Goal: Task Accomplishment & Management: Manage account settings

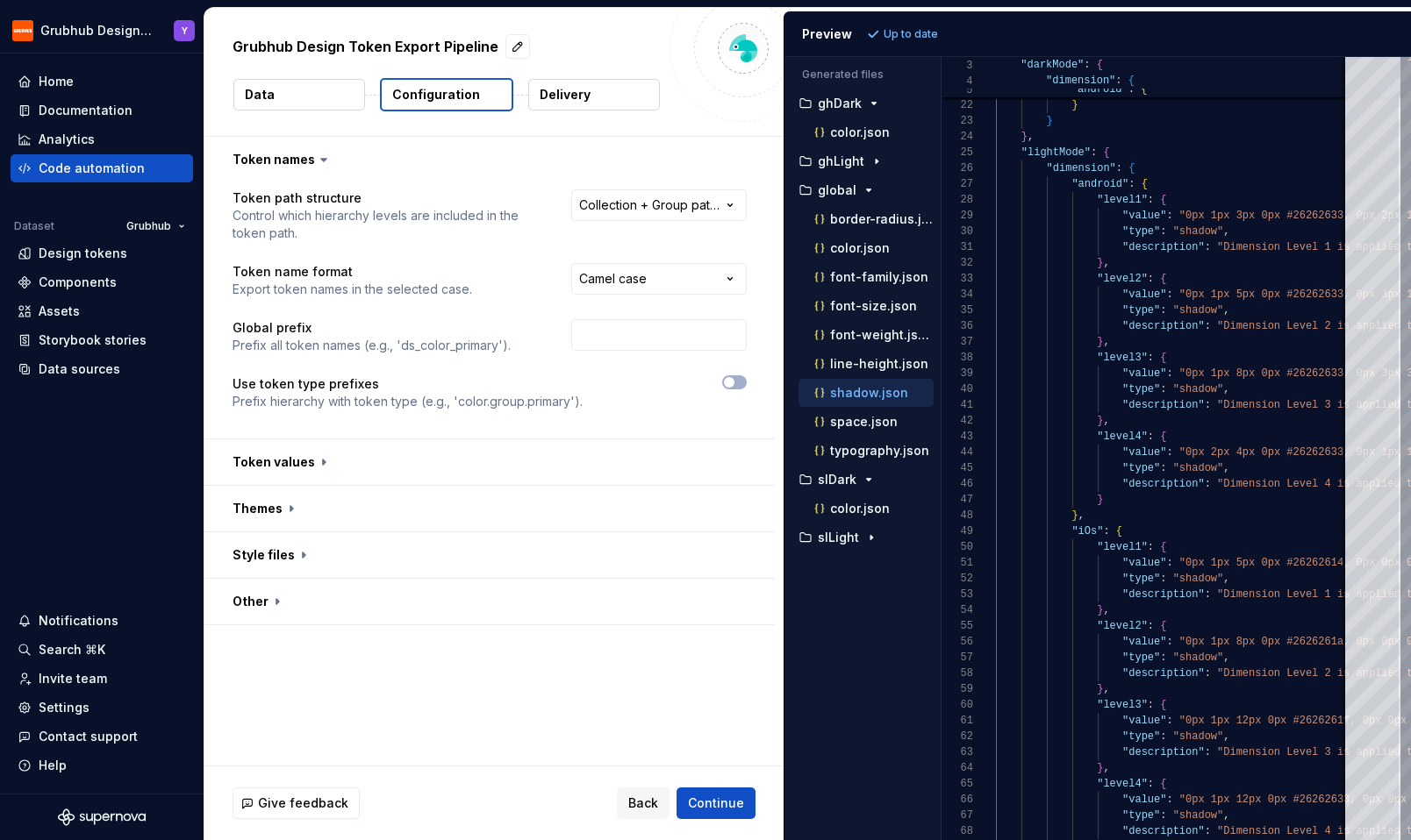
scroll to position [142, 0]
click at [94, 171] on div "Code automation" at bounding box center [92, 168] width 106 height 17
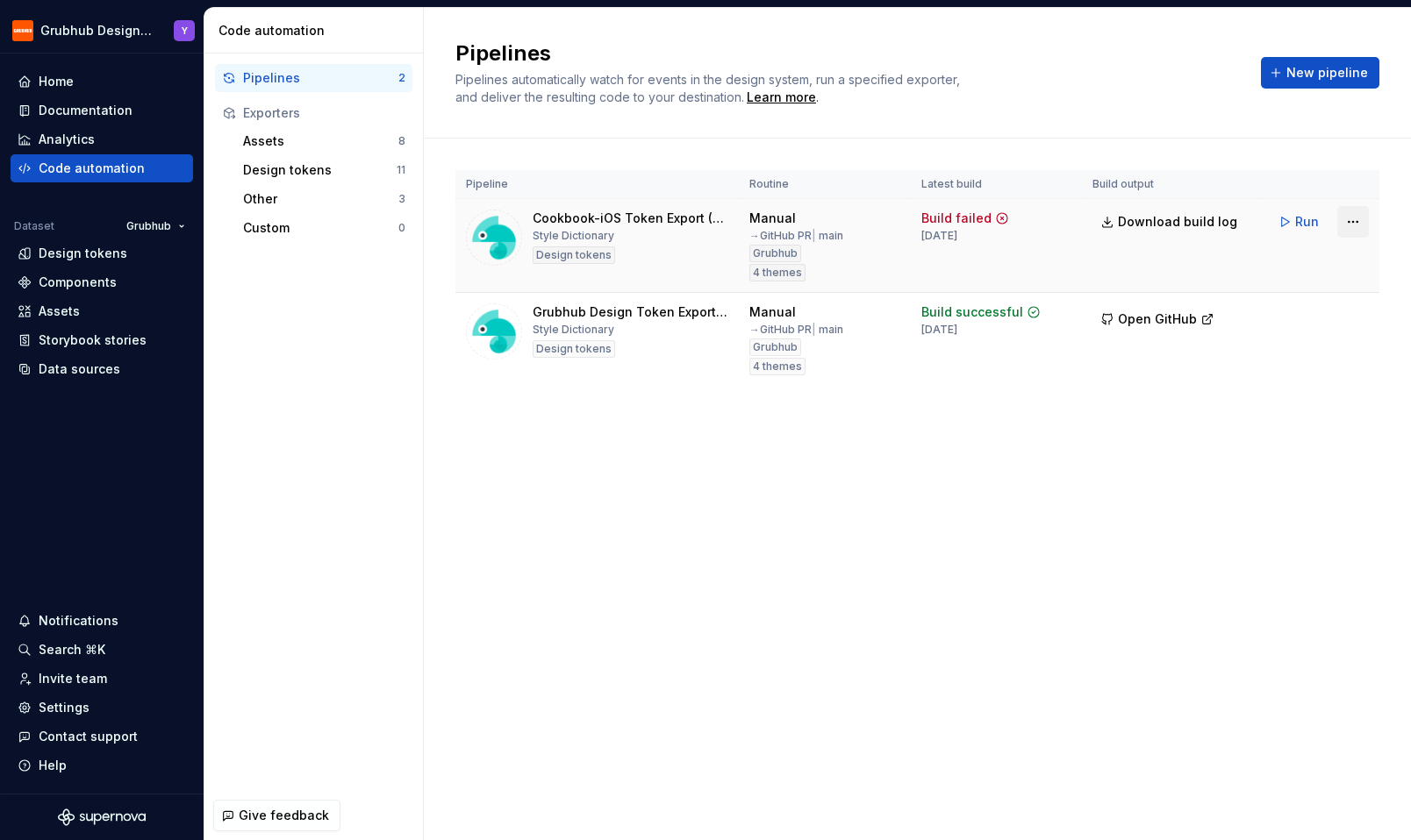
click at [1352, 224] on html "Grubhub Design System Y Home Documentation Analytics Code automation Dataset Gr…" at bounding box center [705, 420] width 1411 height 840
click at [1329, 264] on div "Edit pipeline" at bounding box center [1331, 259] width 150 height 17
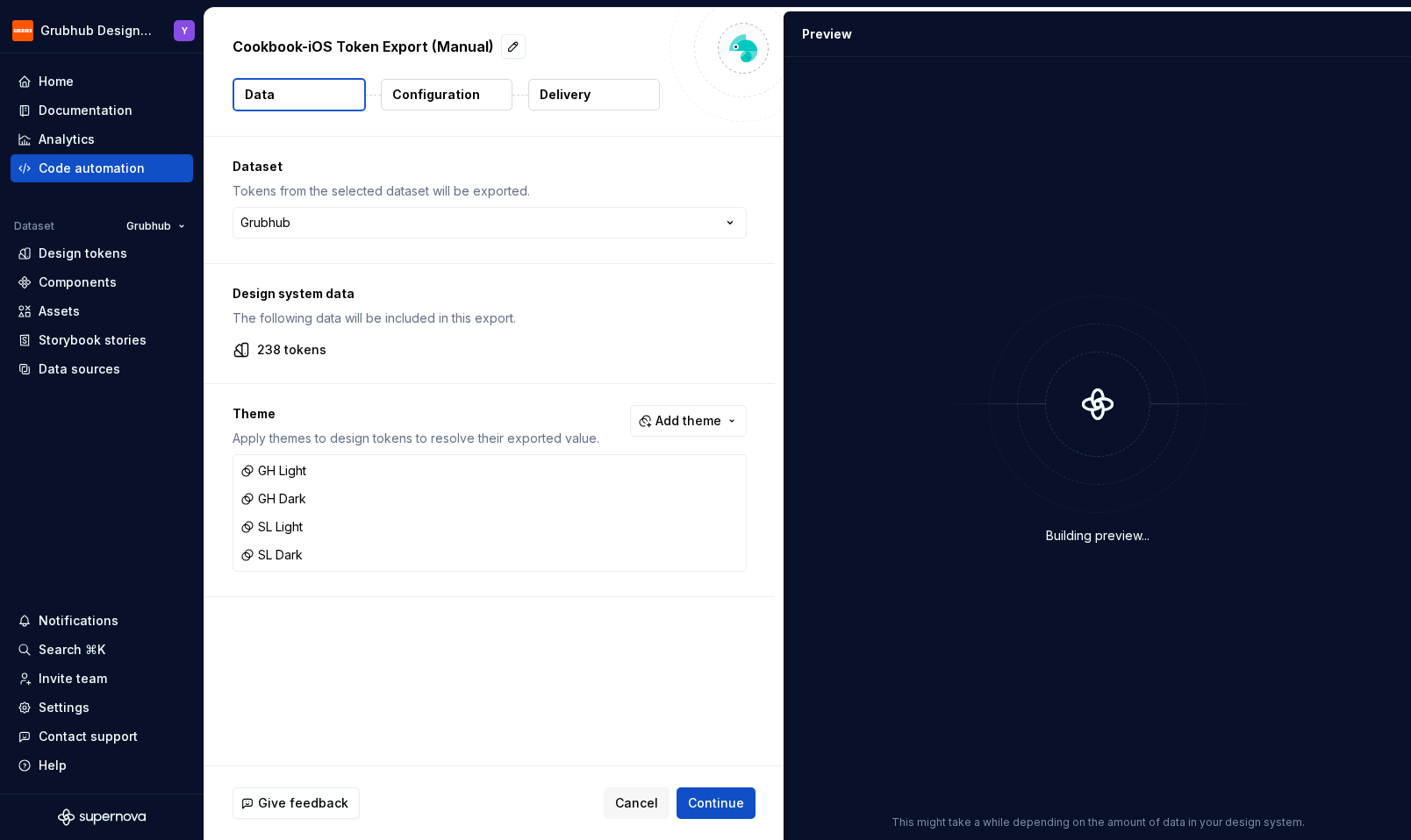
click at [473, 95] on p "Configuration" at bounding box center [435, 94] width 87 height 17
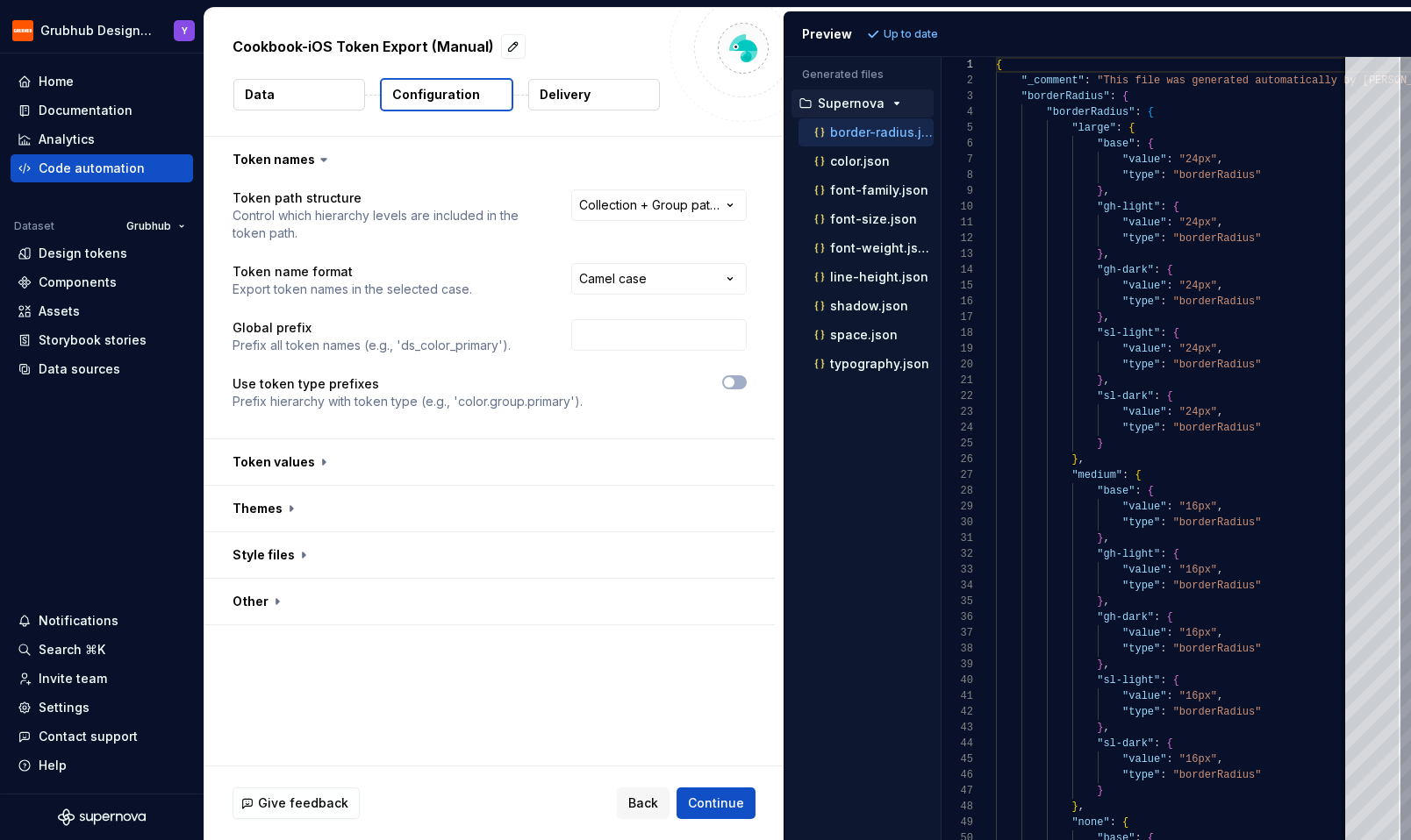
click at [601, 94] on button "Delivery" at bounding box center [594, 95] width 132 height 32
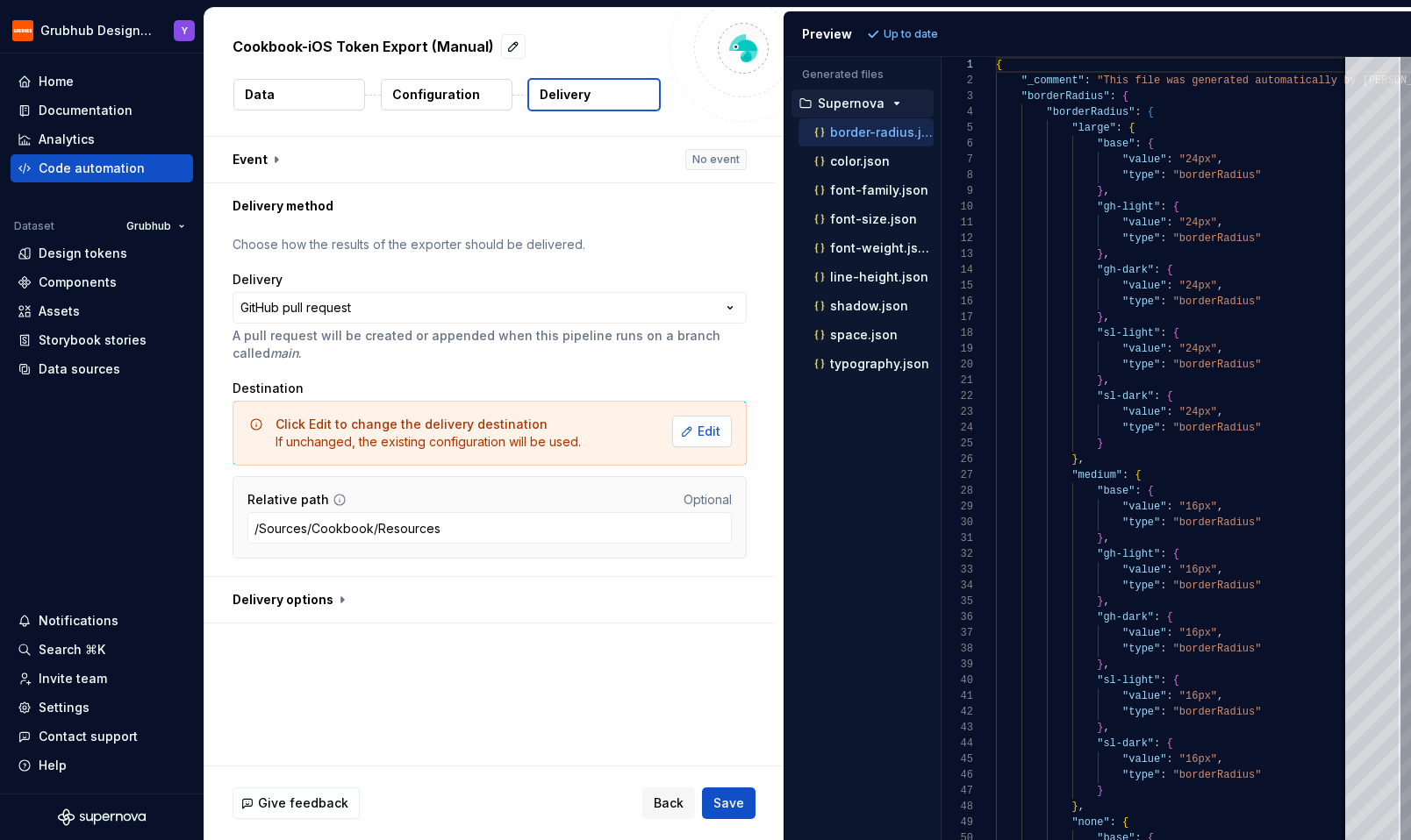
click at [687, 424] on button "Edit" at bounding box center [702, 431] width 60 height 32
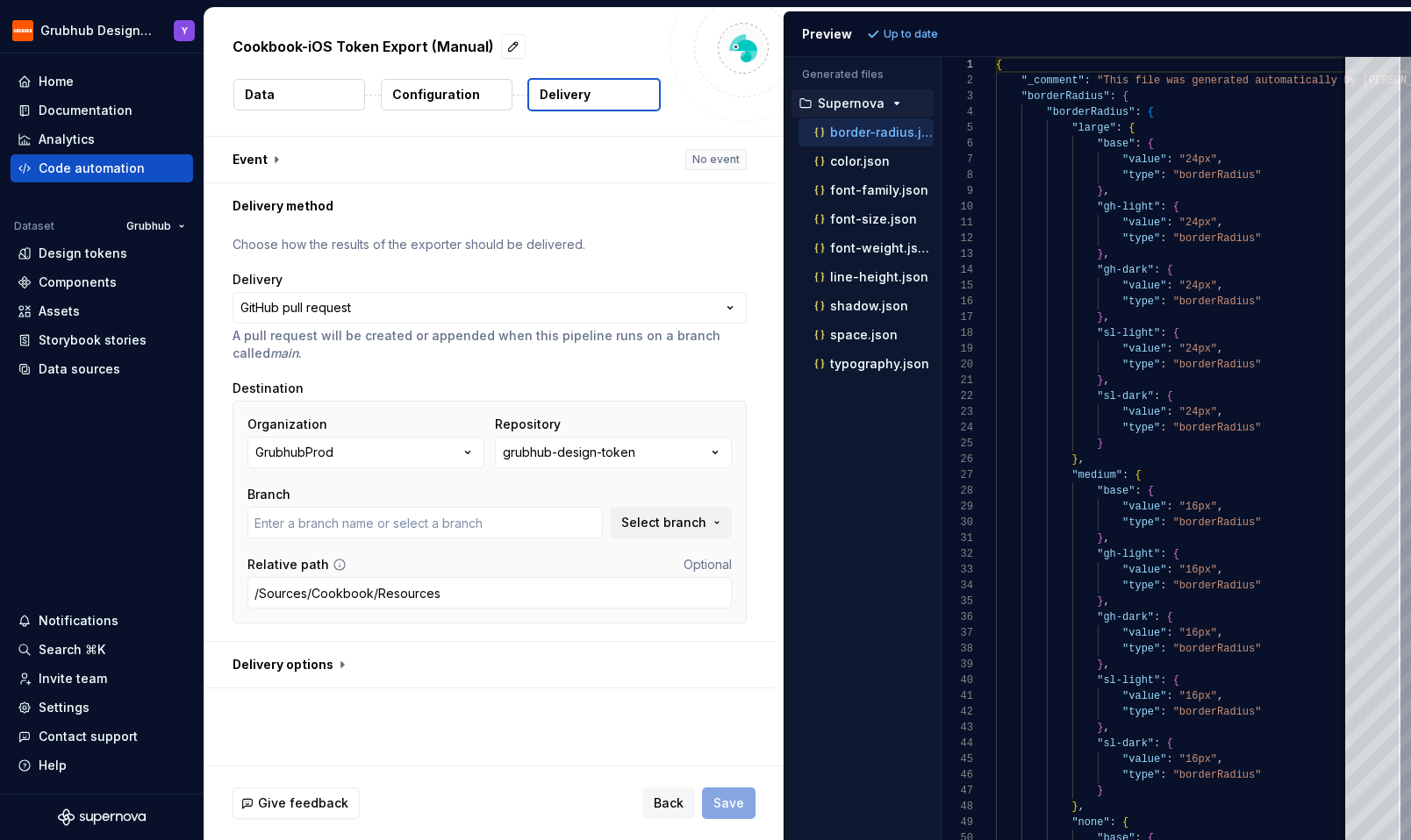
type input "FEPL-3728"
click at [723, 449] on icon "button" at bounding box center [715, 452] width 17 height 17
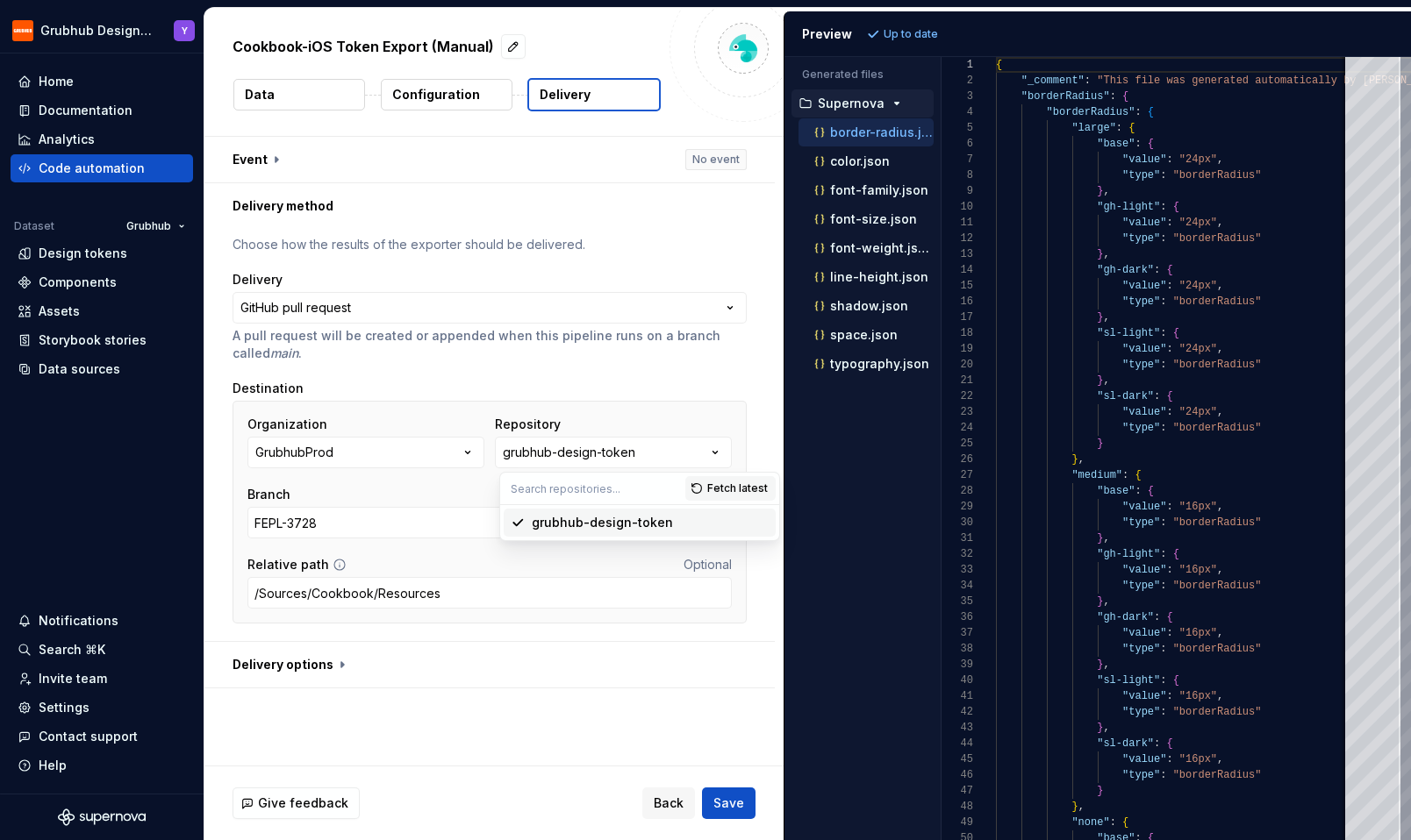
click at [686, 380] on div "Destination" at bounding box center [490, 388] width 514 height 17
click at [82, 703] on div "Settings" at bounding box center [64, 708] width 50 height 17
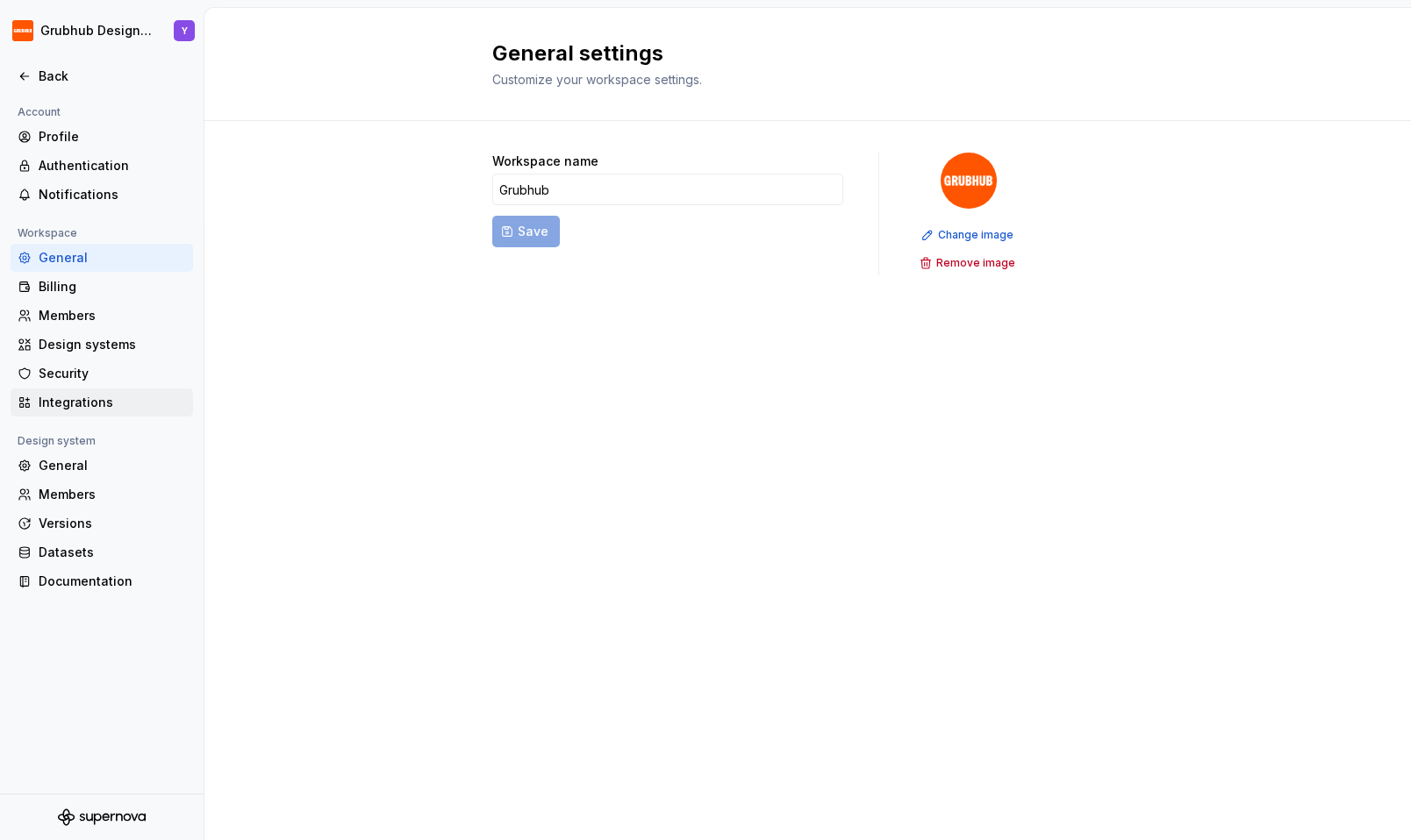
click at [88, 396] on div "Integrations" at bounding box center [113, 402] width 148 height 17
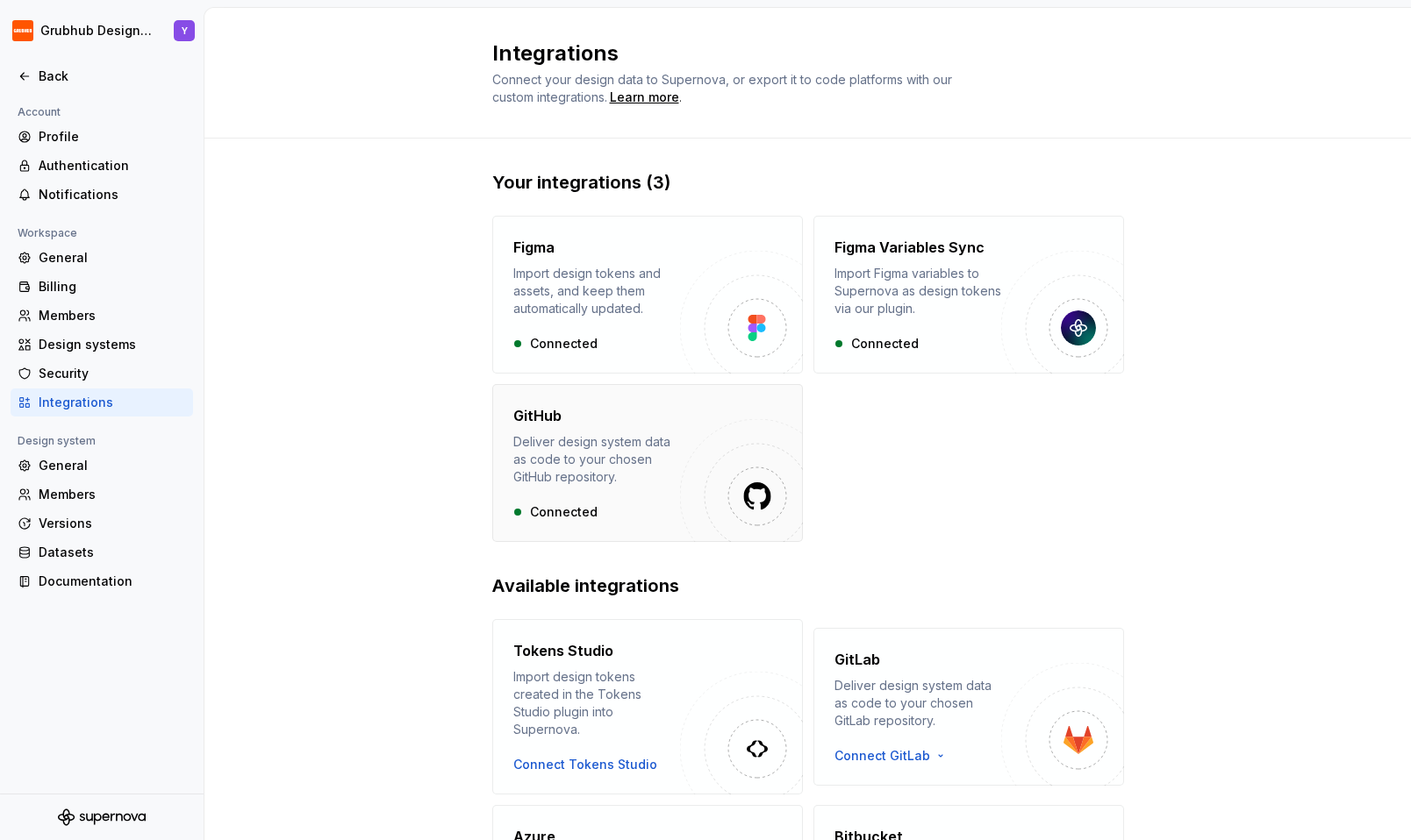
click at [660, 483] on div "Deliver design system data as code to your chosen GitHub repository." at bounding box center [596, 460] width 167 height 52
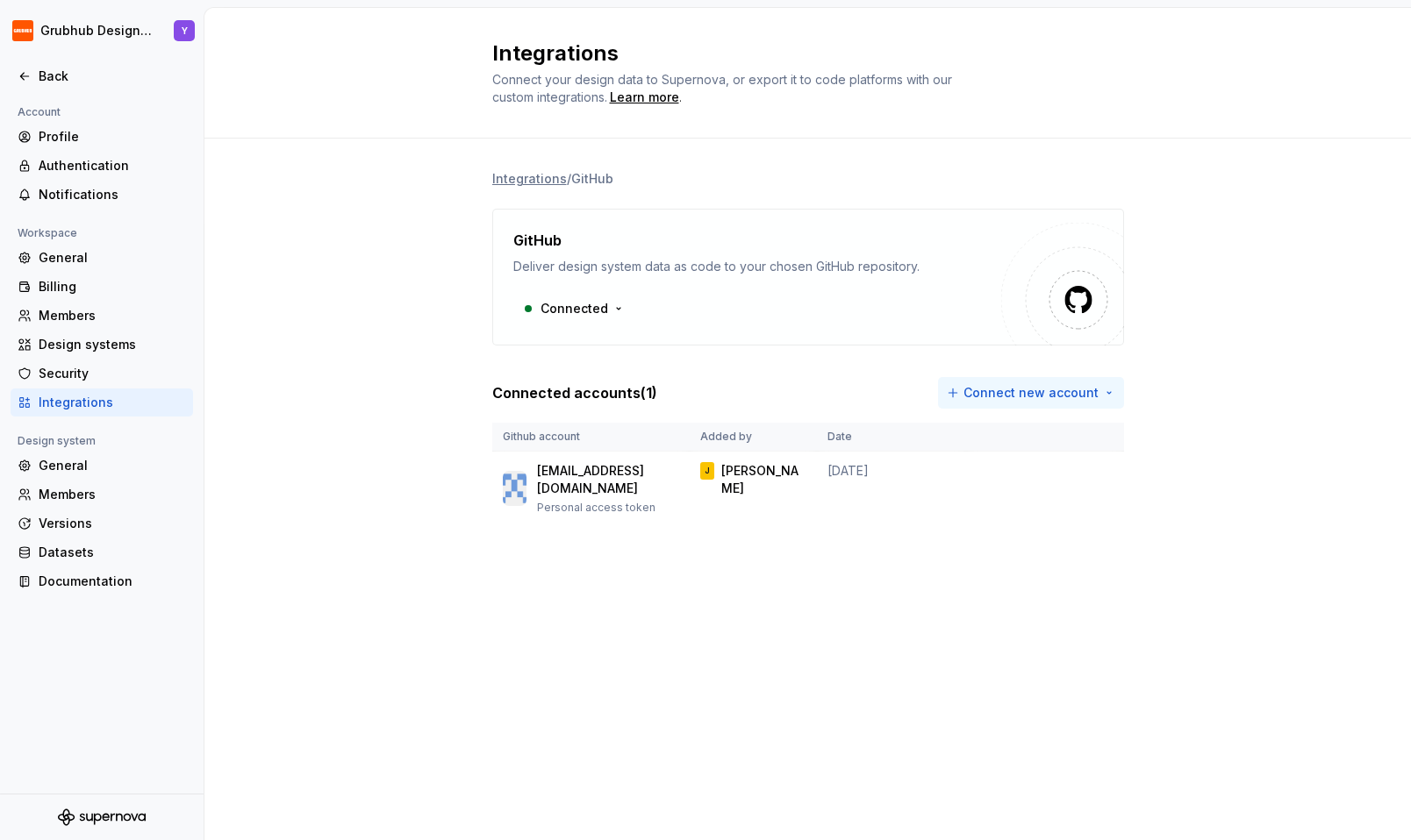
click at [1018, 397] on html "Grubhub Design System Y Back Account Profile Authentication Notifications Works…" at bounding box center [705, 420] width 1411 height 840
click at [760, 341] on html "Grubhub Design System Y Back Account Profile Authentication Notifications Works…" at bounding box center [705, 420] width 1411 height 840
click at [957, 397] on html "Grubhub Design System Y Back Account Profile Authentication Notifications Works…" at bounding box center [705, 420] width 1411 height 840
click at [981, 462] on div "Use a personal access token" at bounding box center [1045, 458] width 179 height 17
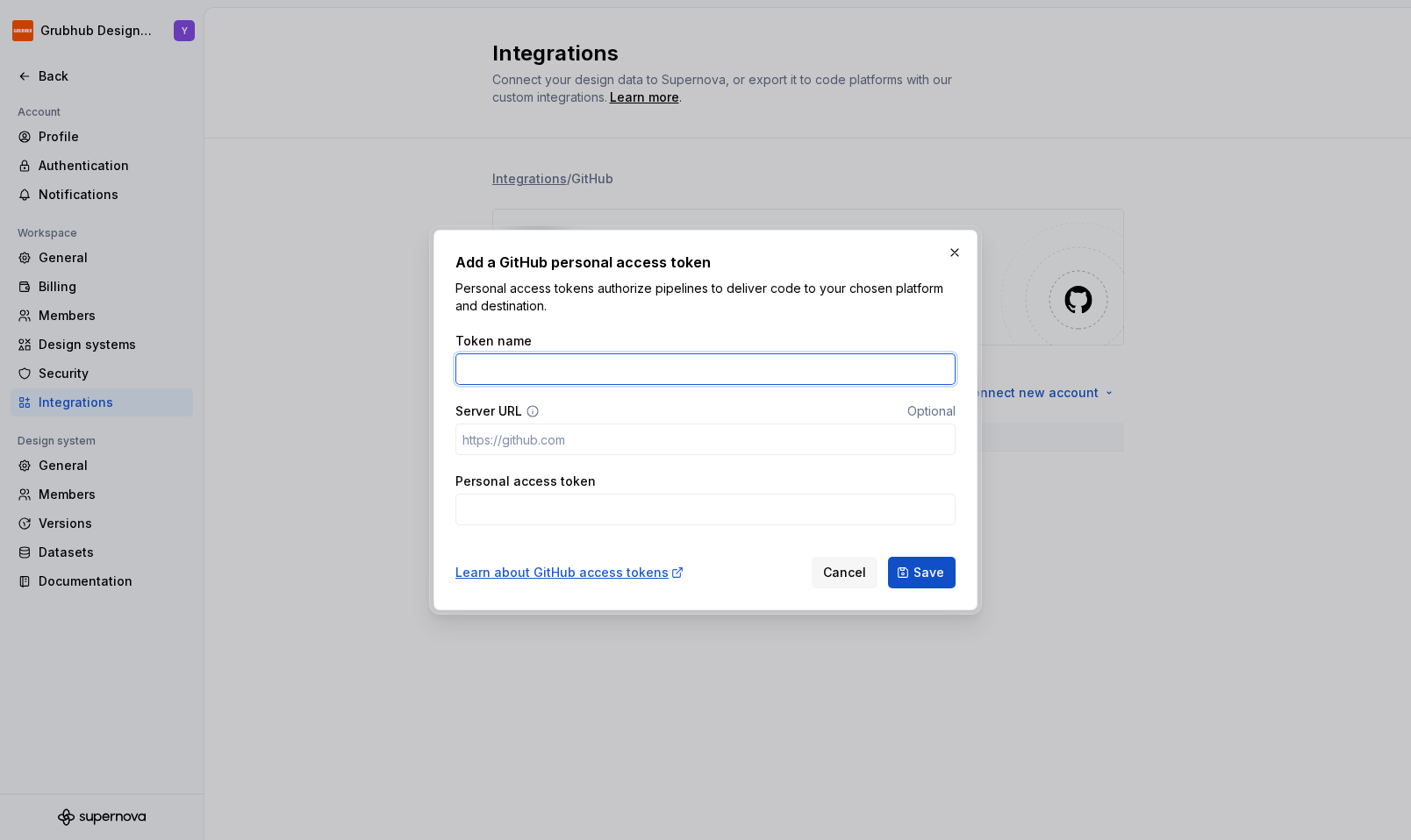
click at [606, 372] on input "Token name" at bounding box center [705, 369] width 500 height 32
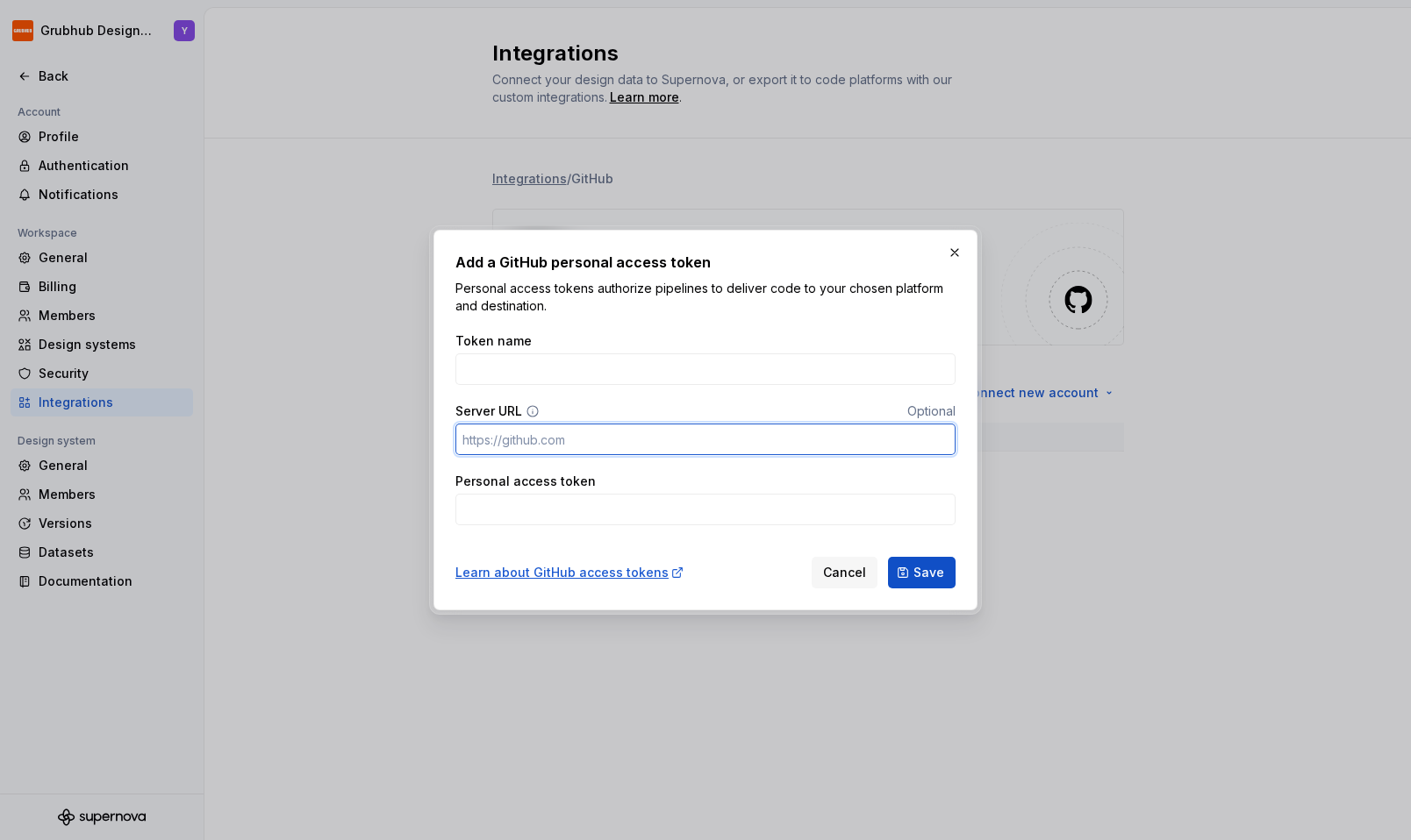
click at [593, 436] on input "Server URL" at bounding box center [705, 439] width 500 height 32
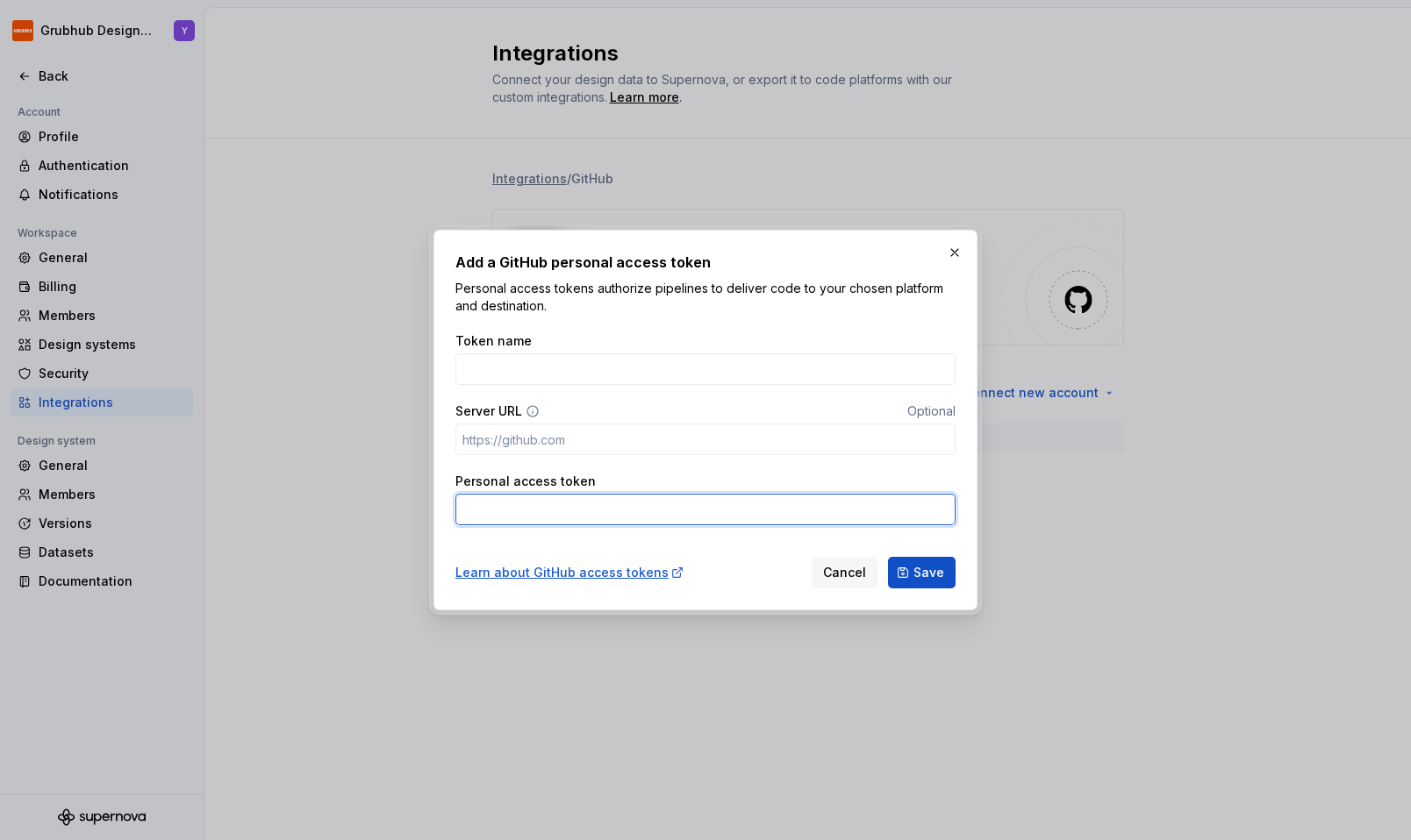
click at [586, 507] on input "Personal access token" at bounding box center [705, 509] width 500 height 32
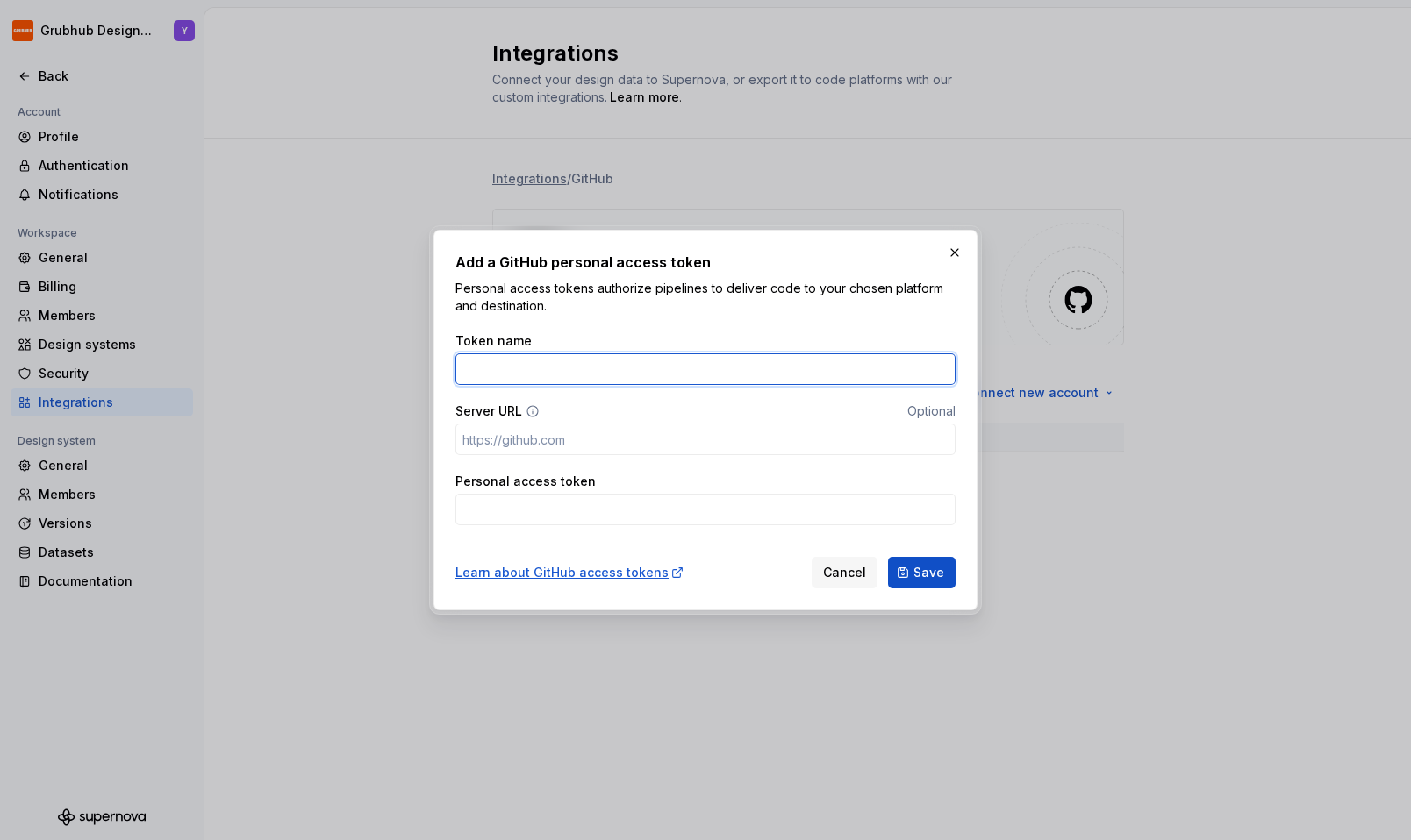
click at [559, 362] on input "Token name" at bounding box center [705, 369] width 500 height 32
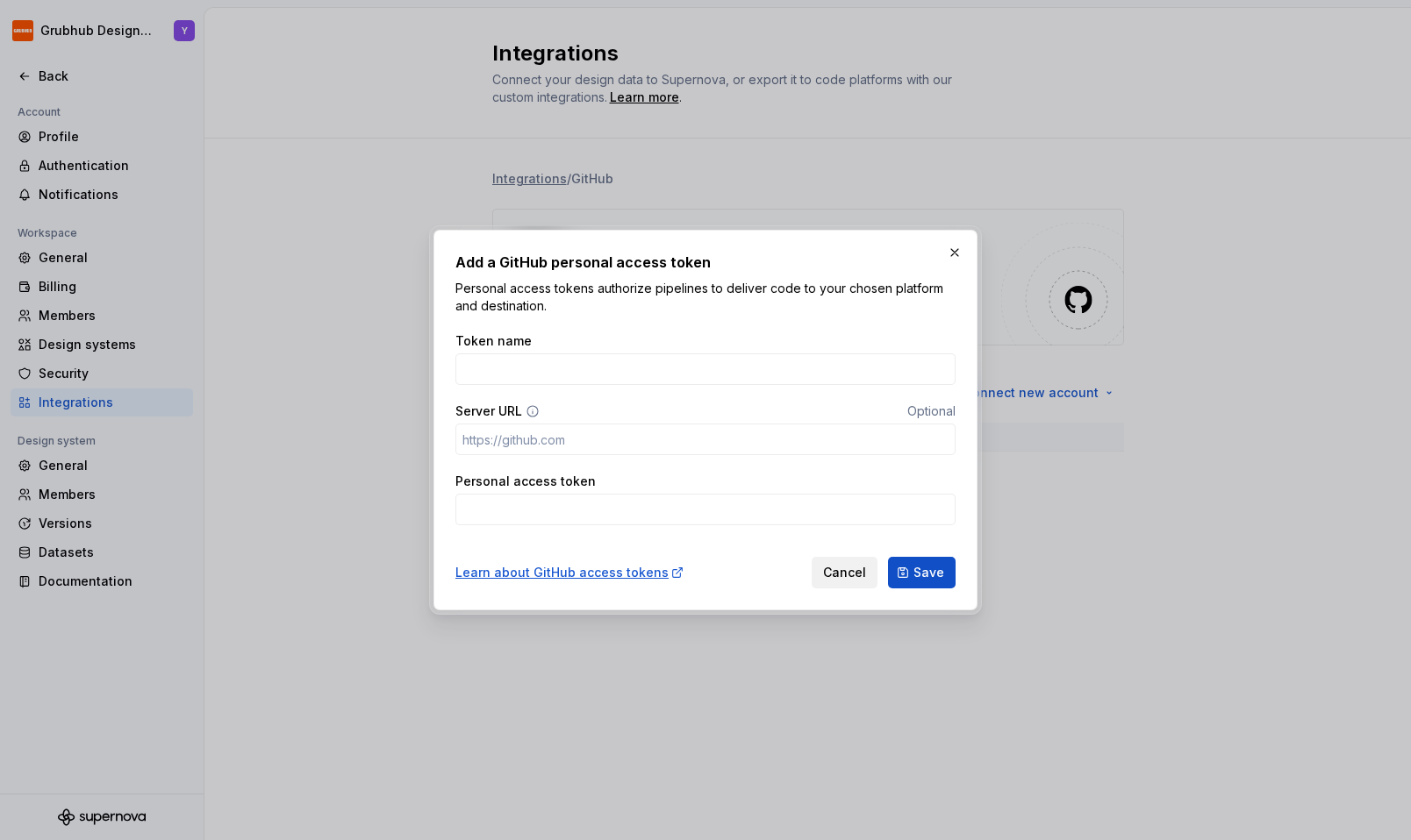
click at [838, 571] on span "Cancel" at bounding box center [845, 572] width 43 height 17
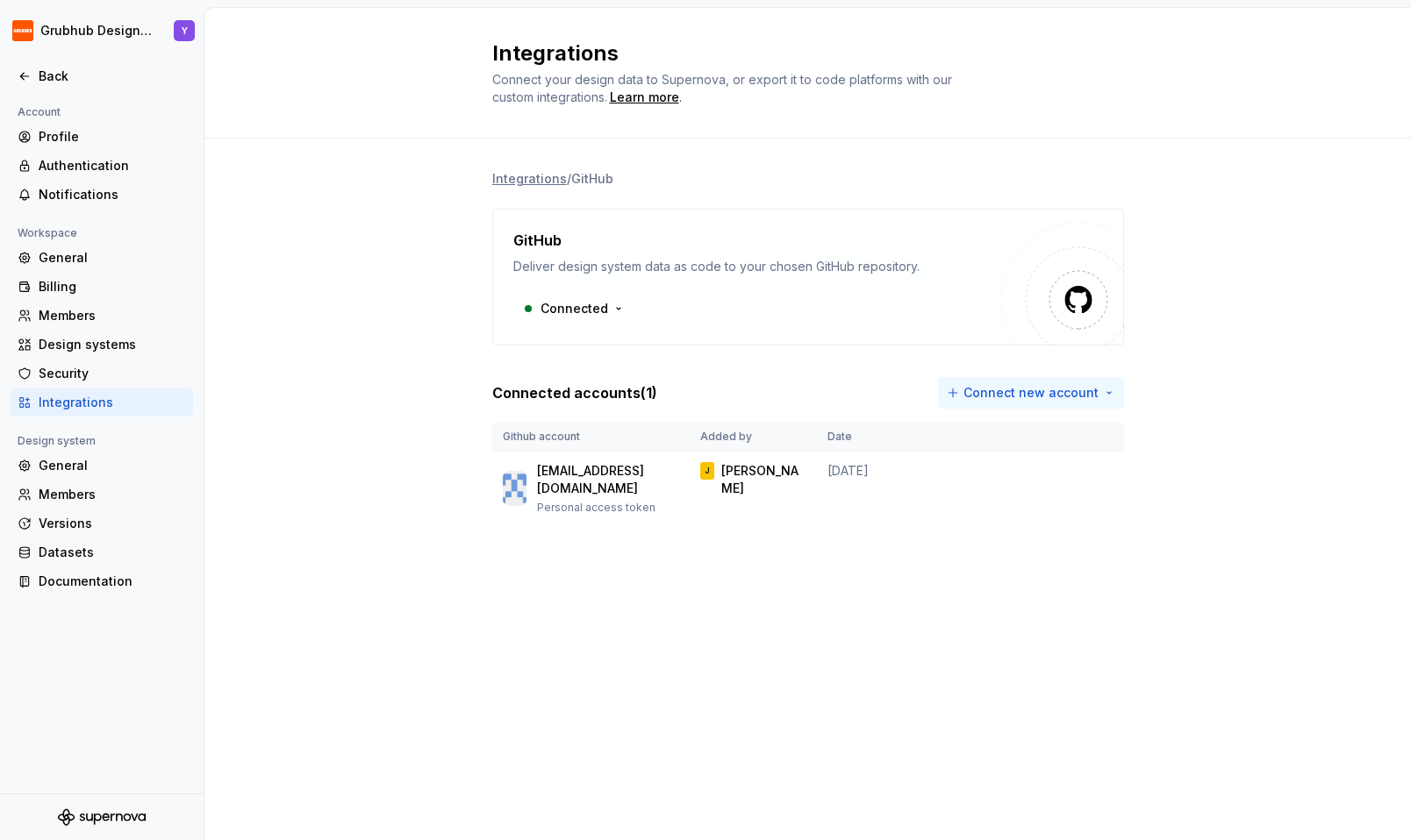
click at [984, 390] on html "Grubhub Design System Y Back Account Profile Authentication Notifications Works…" at bounding box center [705, 420] width 1411 height 840
click at [986, 462] on div "Use a personal access token" at bounding box center [1045, 458] width 179 height 17
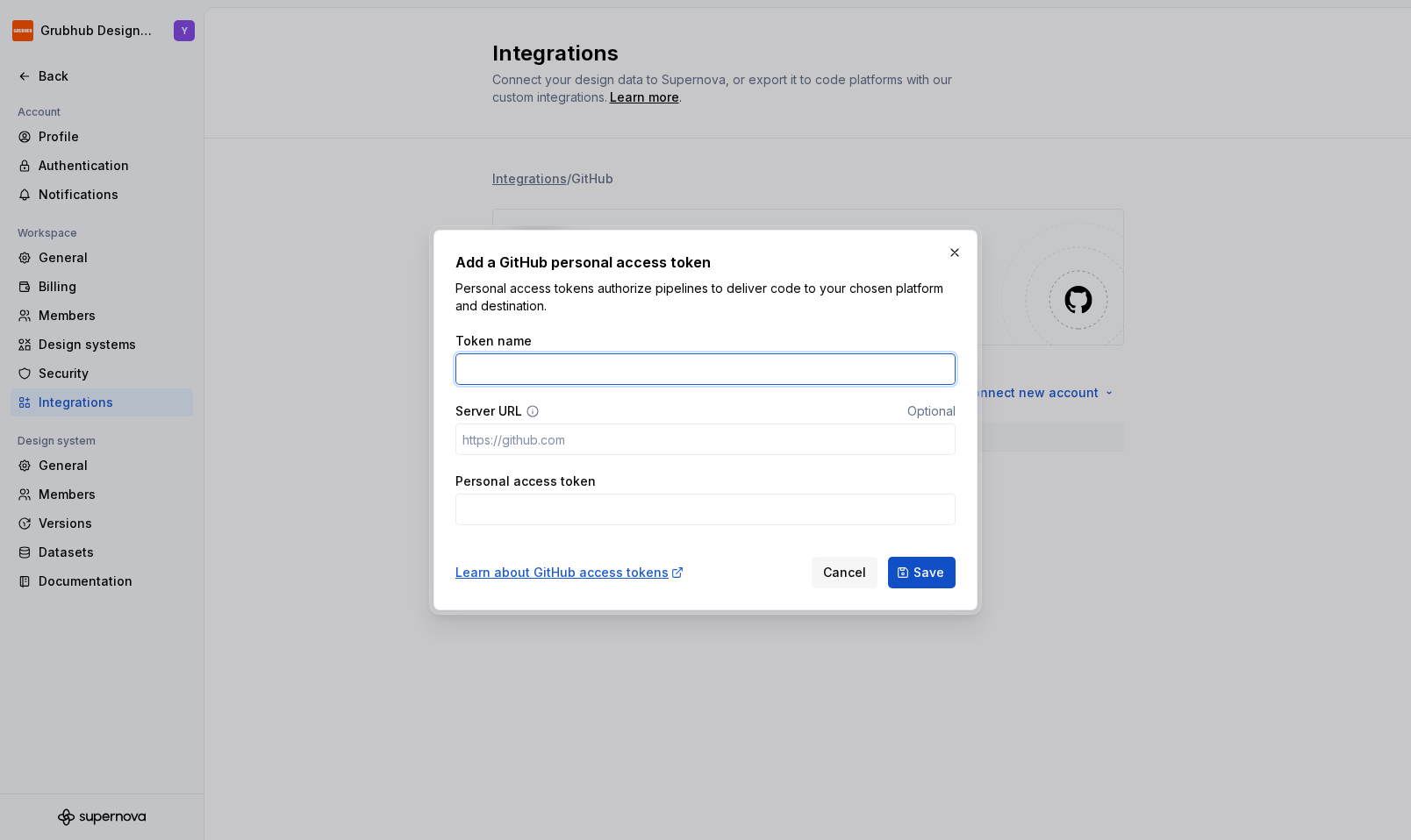
click at [502, 370] on input "Token name" at bounding box center [705, 369] width 500 height 32
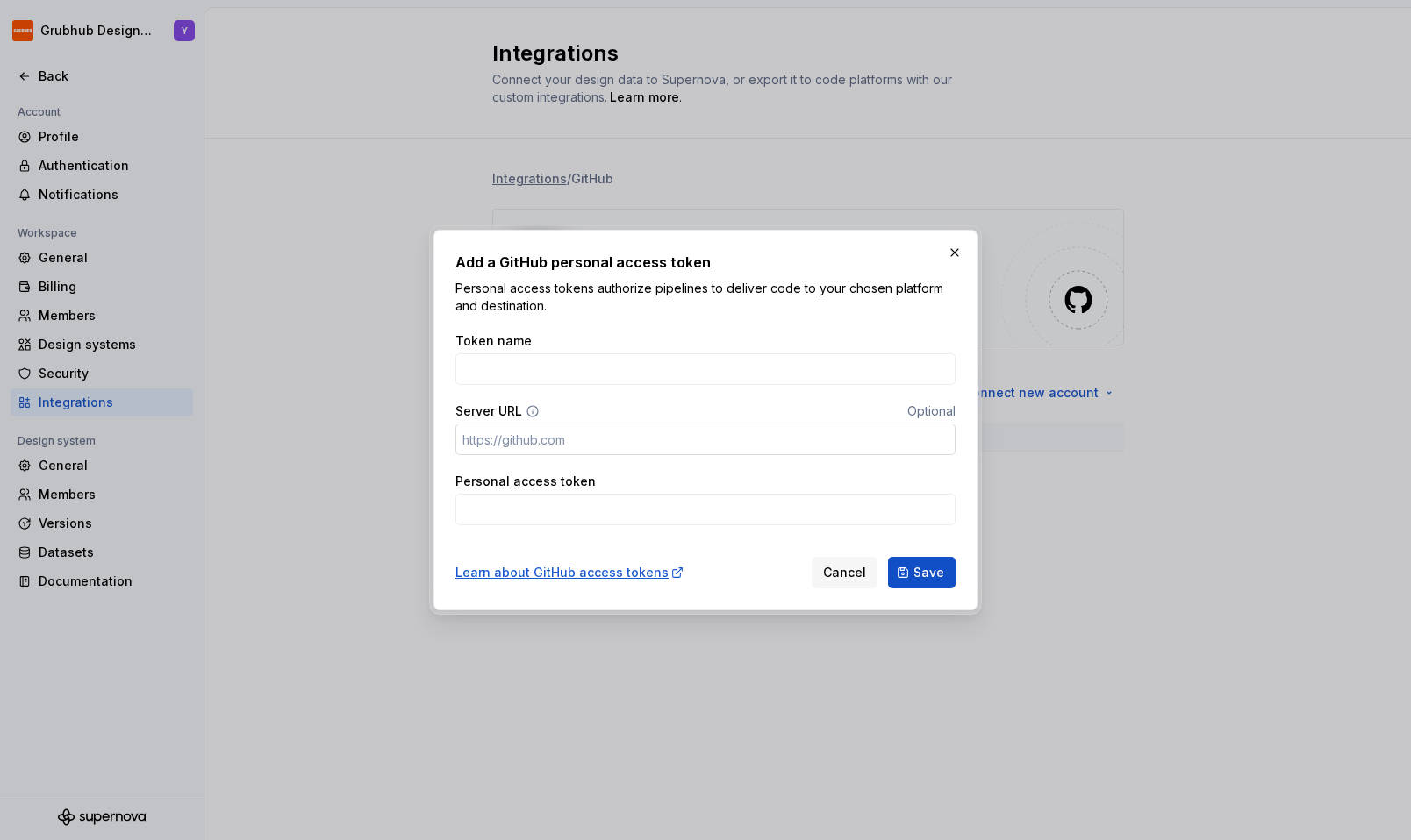
click at [572, 441] on input "Server URL" at bounding box center [705, 439] width 500 height 32
click at [563, 505] on input "Personal access token" at bounding box center [705, 509] width 500 height 32
click at [536, 439] on input "Server URL" at bounding box center [705, 439] width 500 height 32
click at [847, 571] on span "Cancel" at bounding box center [845, 572] width 43 height 17
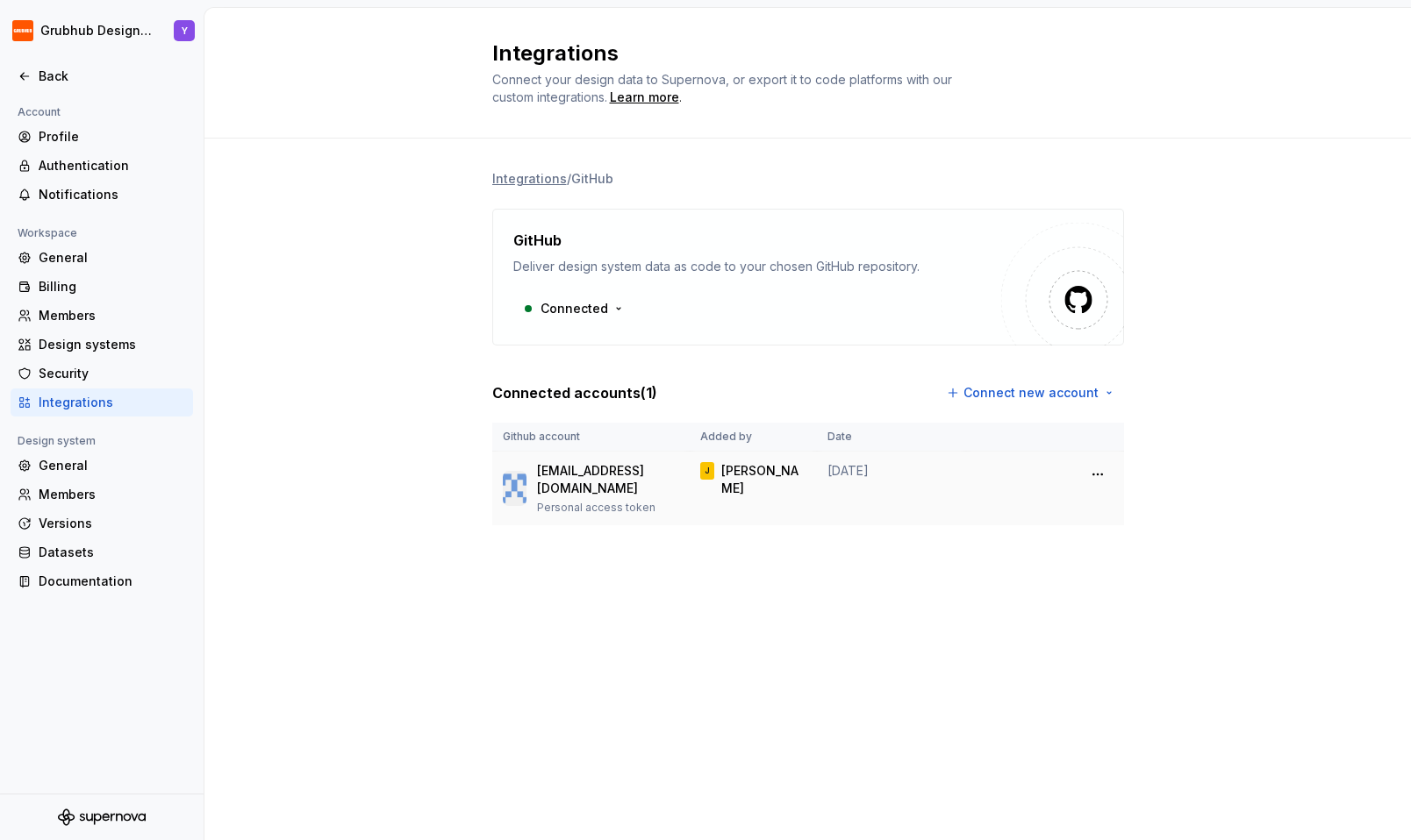
click at [600, 470] on p "[EMAIL_ADDRESS][DOMAIN_NAME]" at bounding box center [609, 479] width 142 height 35
click at [1095, 478] on html "Grubhub Design System Y Back Account Profile Authentication Notifications Works…" at bounding box center [705, 420] width 1411 height 840
click at [754, 479] on html "Grubhub Design System Y Back Account Profile Authentication Notifications Works…" at bounding box center [705, 420] width 1411 height 840
click at [703, 470] on div "J" at bounding box center [708, 470] width 15 height 17
click at [633, 470] on p "[EMAIL_ADDRESS][DOMAIN_NAME]" at bounding box center [609, 479] width 142 height 35
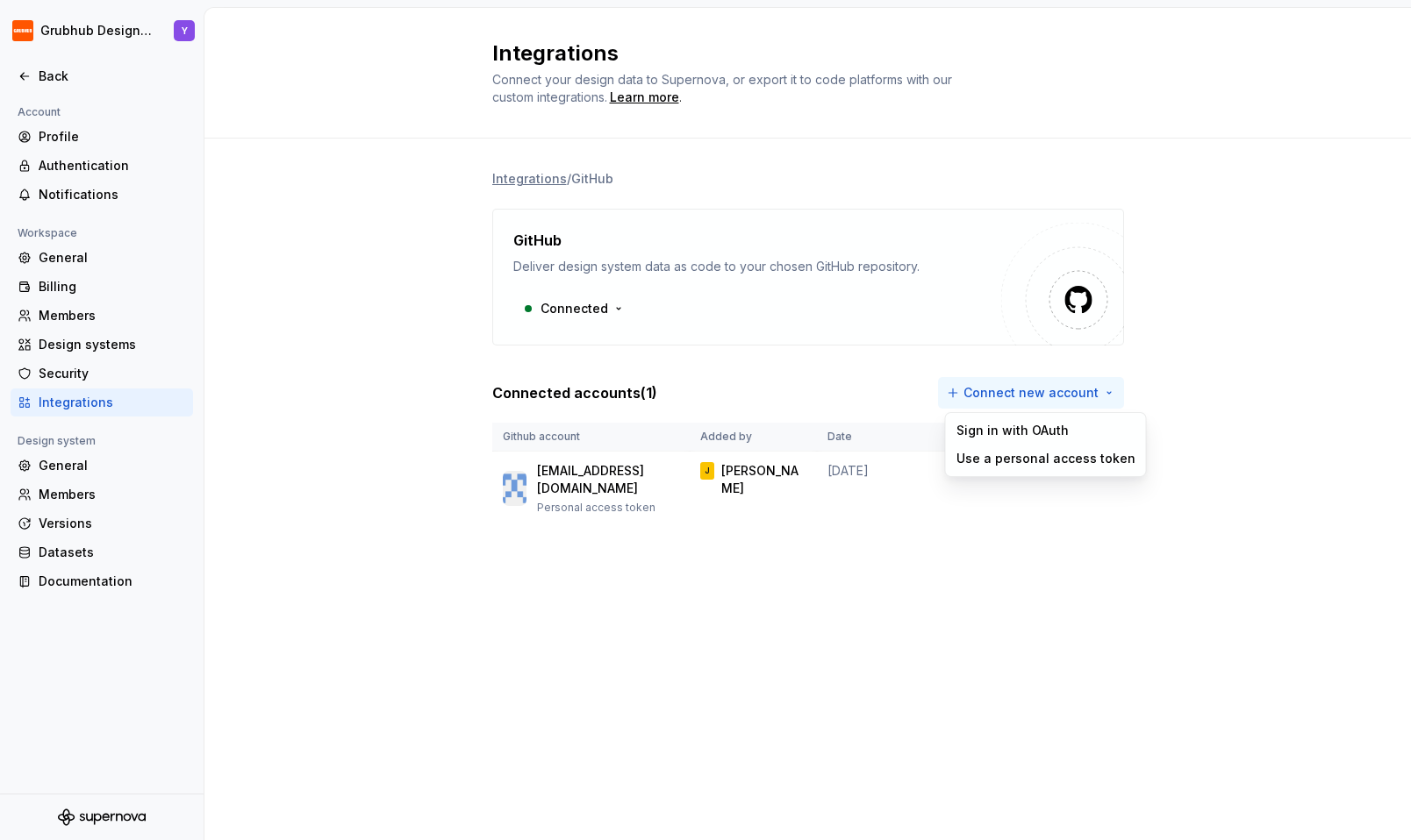
click at [959, 397] on html "Grubhub Design System Y Back Account Profile Authentication Notifications Works…" at bounding box center [705, 420] width 1411 height 840
click at [964, 459] on div "Use a personal access token" at bounding box center [1045, 458] width 179 height 17
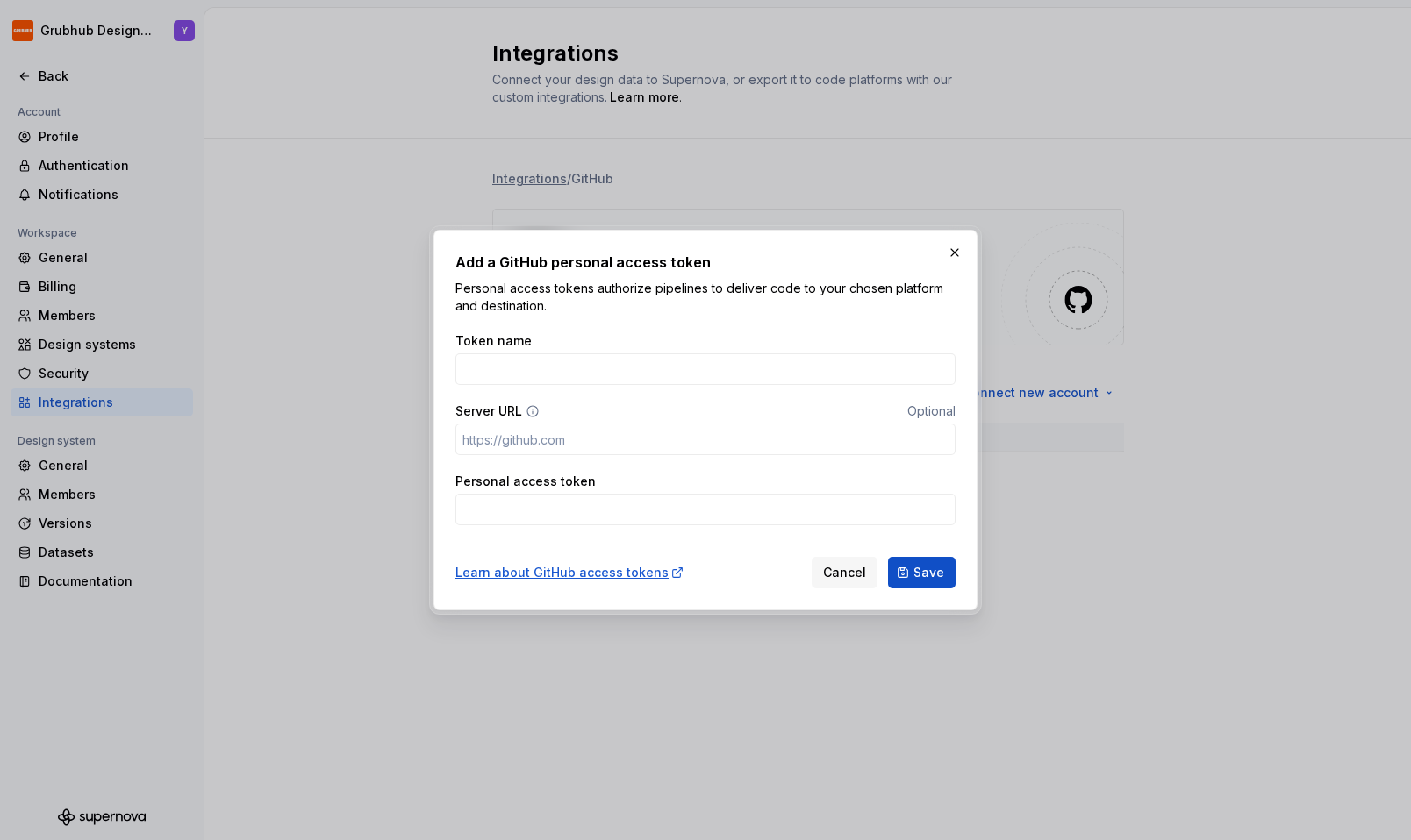
click at [524, 388] on div "Token name Server URL Optional Personal access token" at bounding box center [705, 428] width 500 height 214
click at [517, 370] on input "Token name" at bounding box center [705, 369] width 500 height 32
click at [533, 434] on input "Server URL" at bounding box center [705, 439] width 500 height 32
click at [545, 507] on input "Personal access token" at bounding box center [705, 509] width 500 height 32
click at [957, 247] on button "button" at bounding box center [954, 252] width 24 height 24
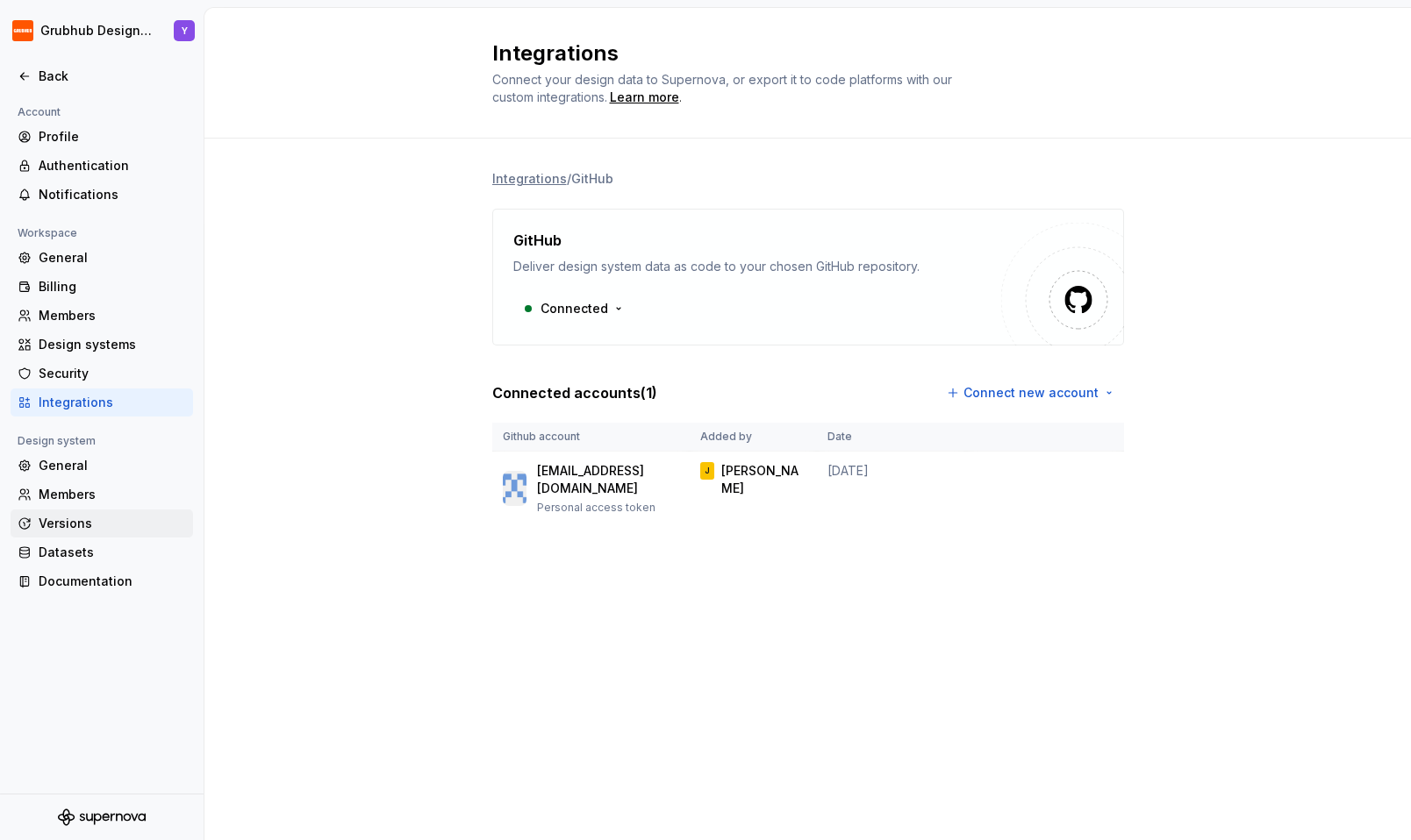
click at [106, 517] on div "Versions" at bounding box center [113, 523] width 148 height 17
click at [593, 314] on html "Grubhub Design System Y Back Account Profile Authentication Notifications Works…" at bounding box center [705, 420] width 1411 height 840
click at [667, 228] on html "Grubhub Design System Y Back Account Profile Authentication Notifications Works…" at bounding box center [705, 420] width 1411 height 840
drag, startPoint x: 549, startPoint y: 264, endPoint x: 954, endPoint y: 269, distance: 405.0
click at [954, 269] on div "Deliver design system data as code to your chosen GitHub repository." at bounding box center [756, 266] width 488 height 17
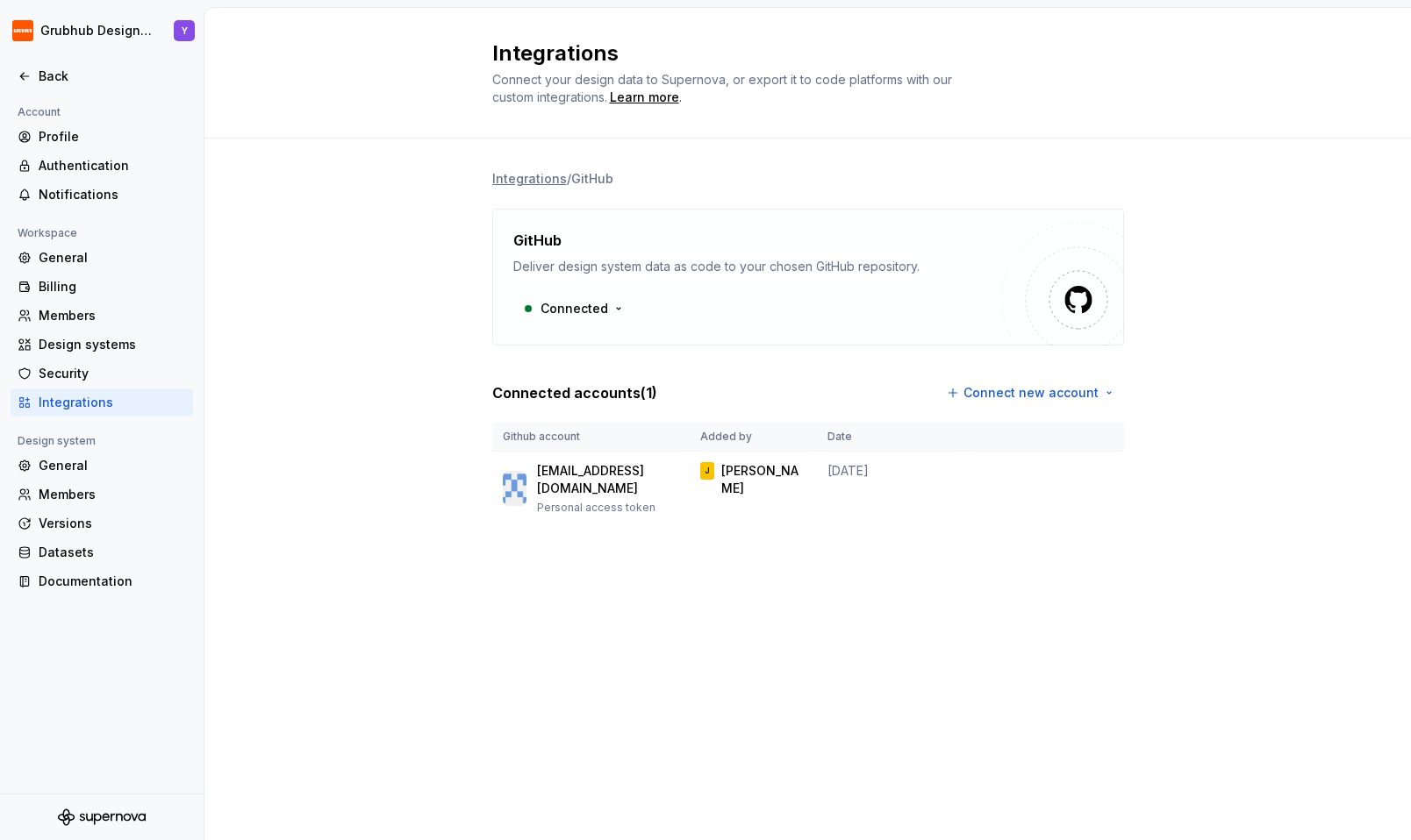
click at [938, 254] on div "GitHub Deliver design system data as code to your chosen GitHub repository." at bounding box center [756, 252] width 488 height 46
